Goal: Use online tool/utility: Utilize a website feature to perform a specific function

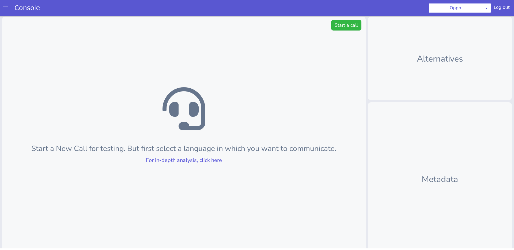
scroll to position [23, 0]
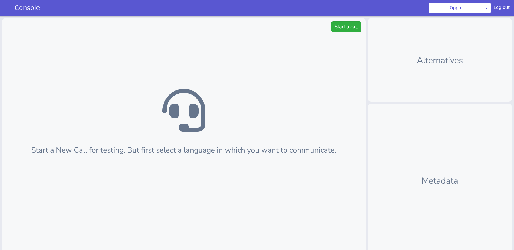
scroll to position [2, 0]
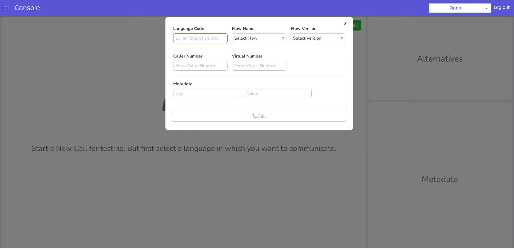
type input "hi"
select select "6e4cb66f-1be5-4ce3-899d-84c396a79e95"
click at [216, 200] on select "Select Flow Rough Work oppo_specific_utterance_en Demo_bot_oppo OPPO_STUDIO far…" at bounding box center [243, 205] width 54 height 10
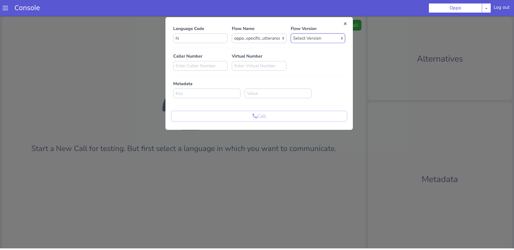
click at [279, 0] on html "Console Oppo [PERSON_NAME] Airtel DTH Pilot Airtel POC [PERSON_NAME] Blue NT Al…" at bounding box center [257, 123] width 514 height 250
select select "1.0.69"
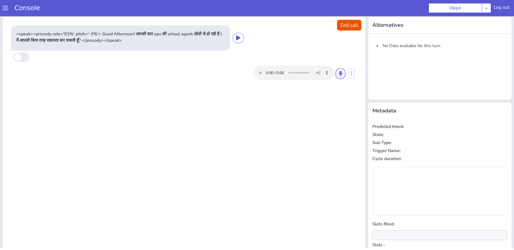
click at [324, 117] on button at bounding box center [326, 116] width 10 height 11
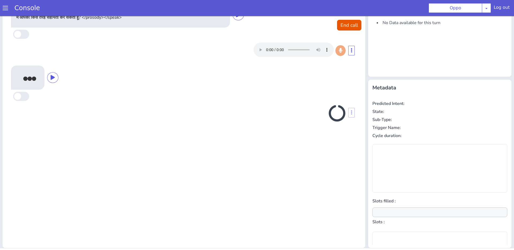
scroll to position [0, 0]
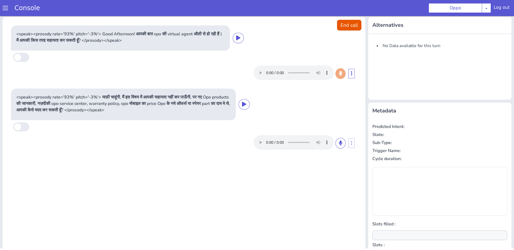
type input "null"
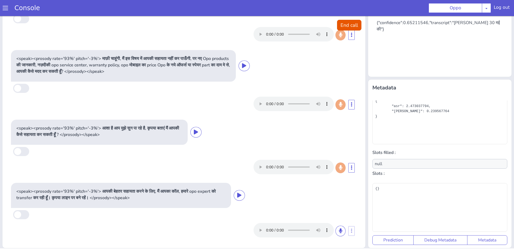
scroll to position [0, 0]
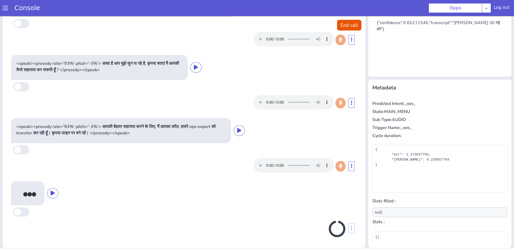
scroll to position [79, 0]
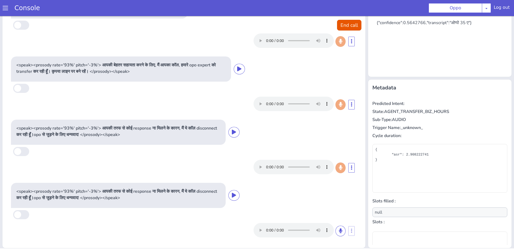
scroll to position [142, 0]
